Goal: Entertainment & Leisure: Consume media (video, audio)

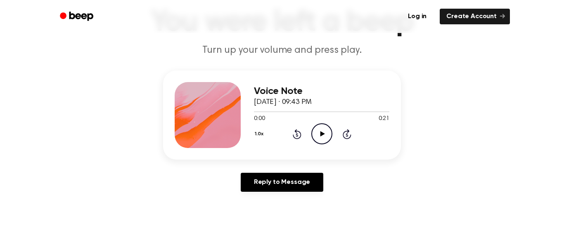
scroll to position [62, 0]
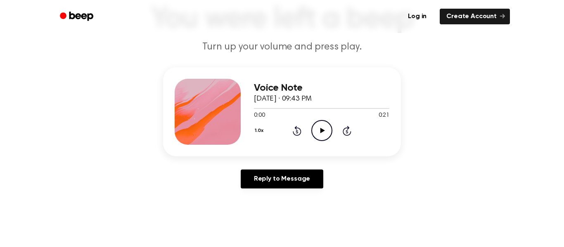
click at [312, 132] on icon "Play Audio" at bounding box center [321, 130] width 21 height 21
click at [312, 132] on icon "Pause Audio" at bounding box center [321, 130] width 21 height 21
click at [320, 124] on icon "Play Audio" at bounding box center [321, 130] width 21 height 21
drag, startPoint x: 340, startPoint y: 107, endPoint x: 213, endPoint y: 104, distance: 127.2
click at [213, 104] on div "Voice Note [DATE] · 09:43 PM 0:14 0:21 Your browser does not support the [objec…" at bounding box center [282, 111] width 238 height 89
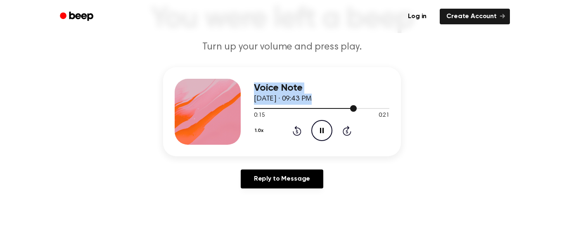
click at [256, 109] on div at bounding box center [321, 108] width 135 height 7
click at [255, 111] on div at bounding box center [321, 108] width 135 height 7
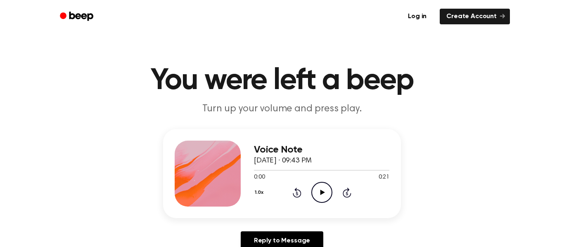
click at [320, 194] on icon at bounding box center [322, 192] width 5 height 5
